Goal: Navigation & Orientation: Find specific page/section

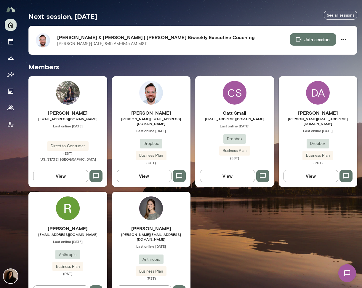
scroll to position [106, 0]
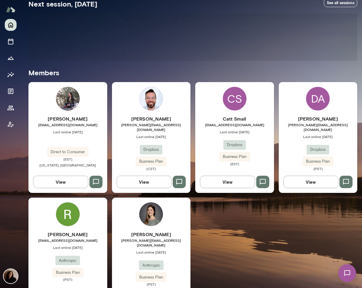
scroll to position [119, 0]
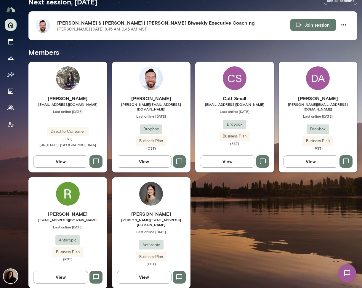
click at [142, 201] on div "Rebecca Raible rebecca@anthropic.com Last online October 3 Anthropic Business P…" at bounding box center [151, 232] width 79 height 111
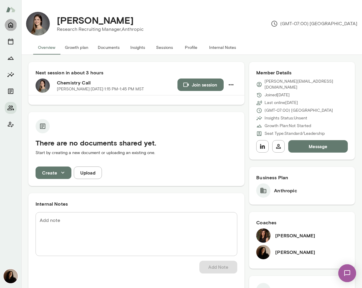
click at [11, 26] on icon "Home" at bounding box center [10, 24] width 7 height 7
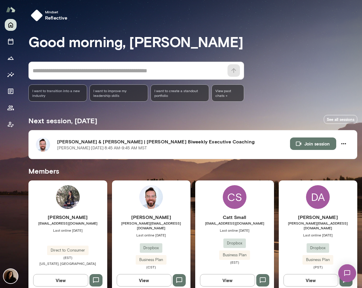
scroll to position [119, 0]
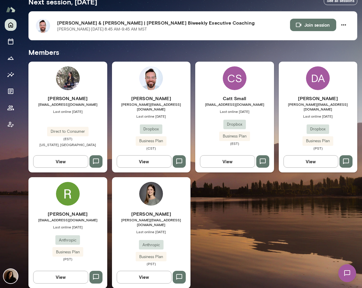
click at [64, 202] on img at bounding box center [68, 194] width 24 height 24
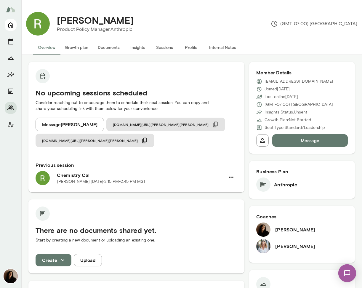
click at [9, 26] on icon "Home" at bounding box center [10, 24] width 7 height 7
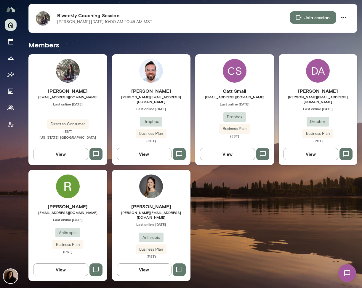
scroll to position [119, 0]
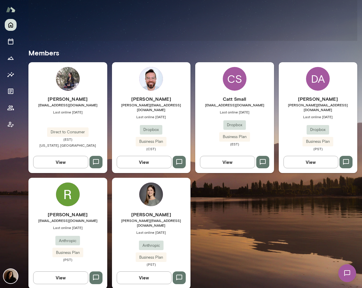
scroll to position [119, 0]
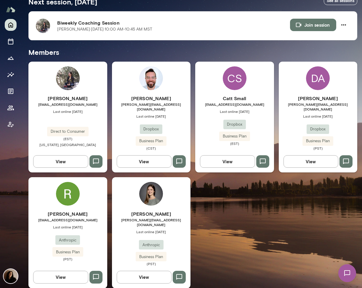
click at [67, 190] on img at bounding box center [68, 194] width 24 height 24
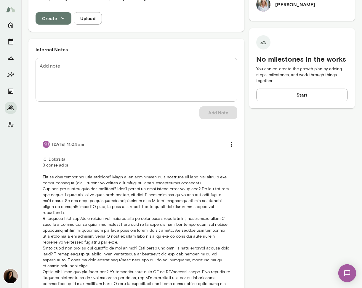
scroll to position [374, 0]
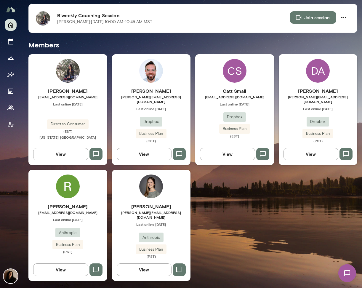
scroll to position [119, 0]
